Goal: Navigation & Orientation: Find specific page/section

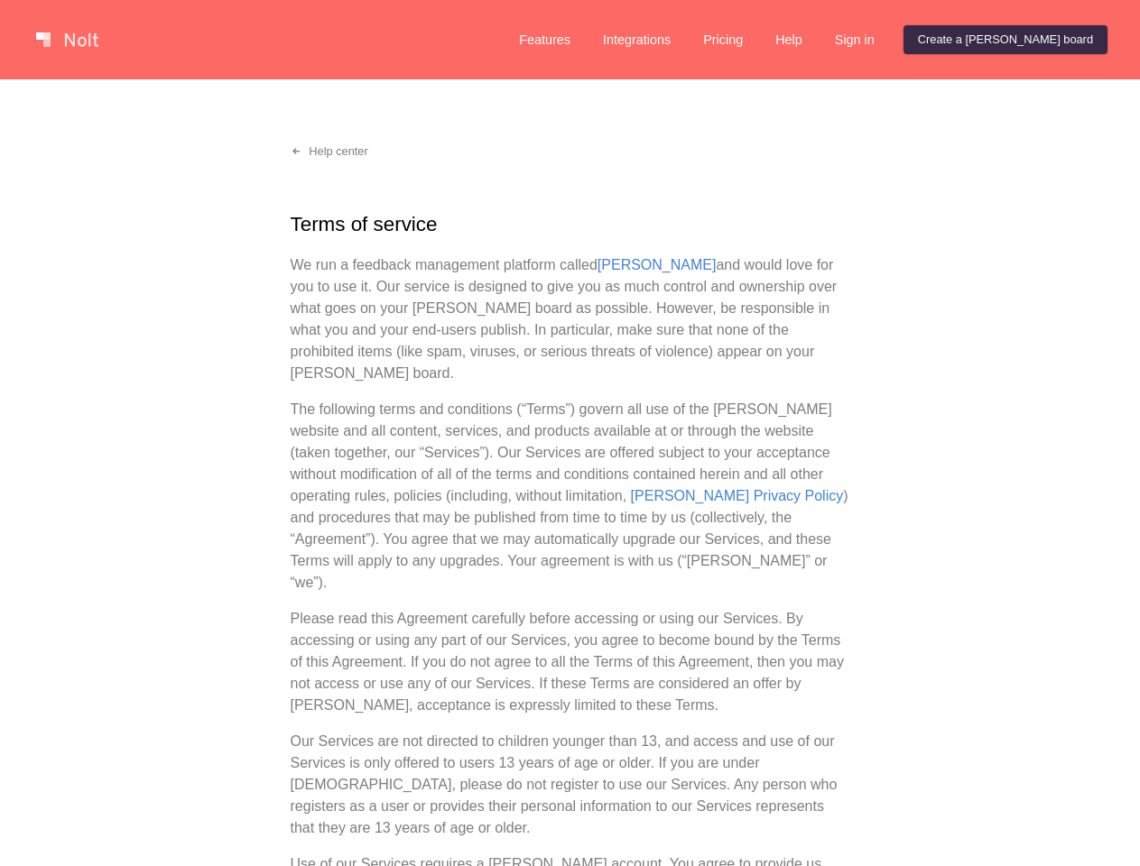
click at [569, 433] on p "The following terms and conditions (“Terms”) govern all use of the [PERSON_NAME…" at bounding box center [570, 496] width 559 height 195
click at [67, 40] on link at bounding box center [67, 39] width 77 height 29
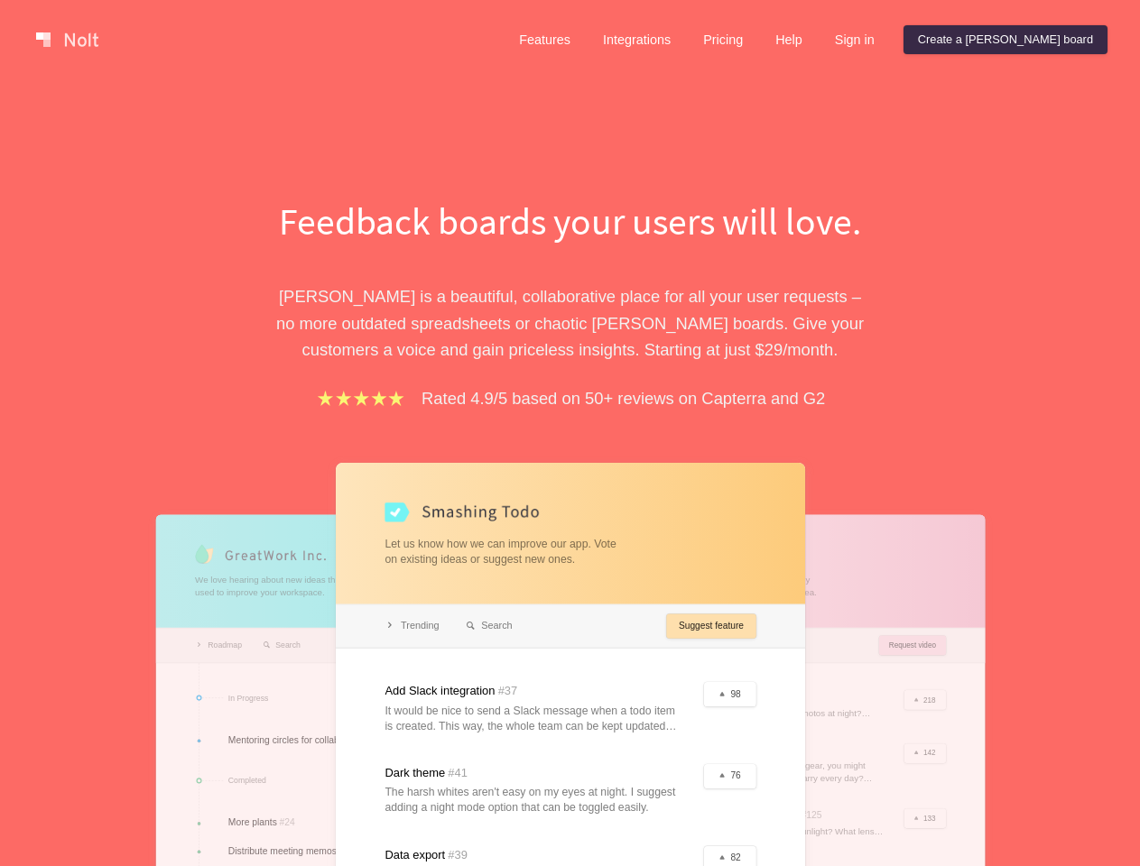
click at [817, 40] on link "Help" at bounding box center [789, 39] width 56 height 29
